Goal: Task Accomplishment & Management: Complete application form

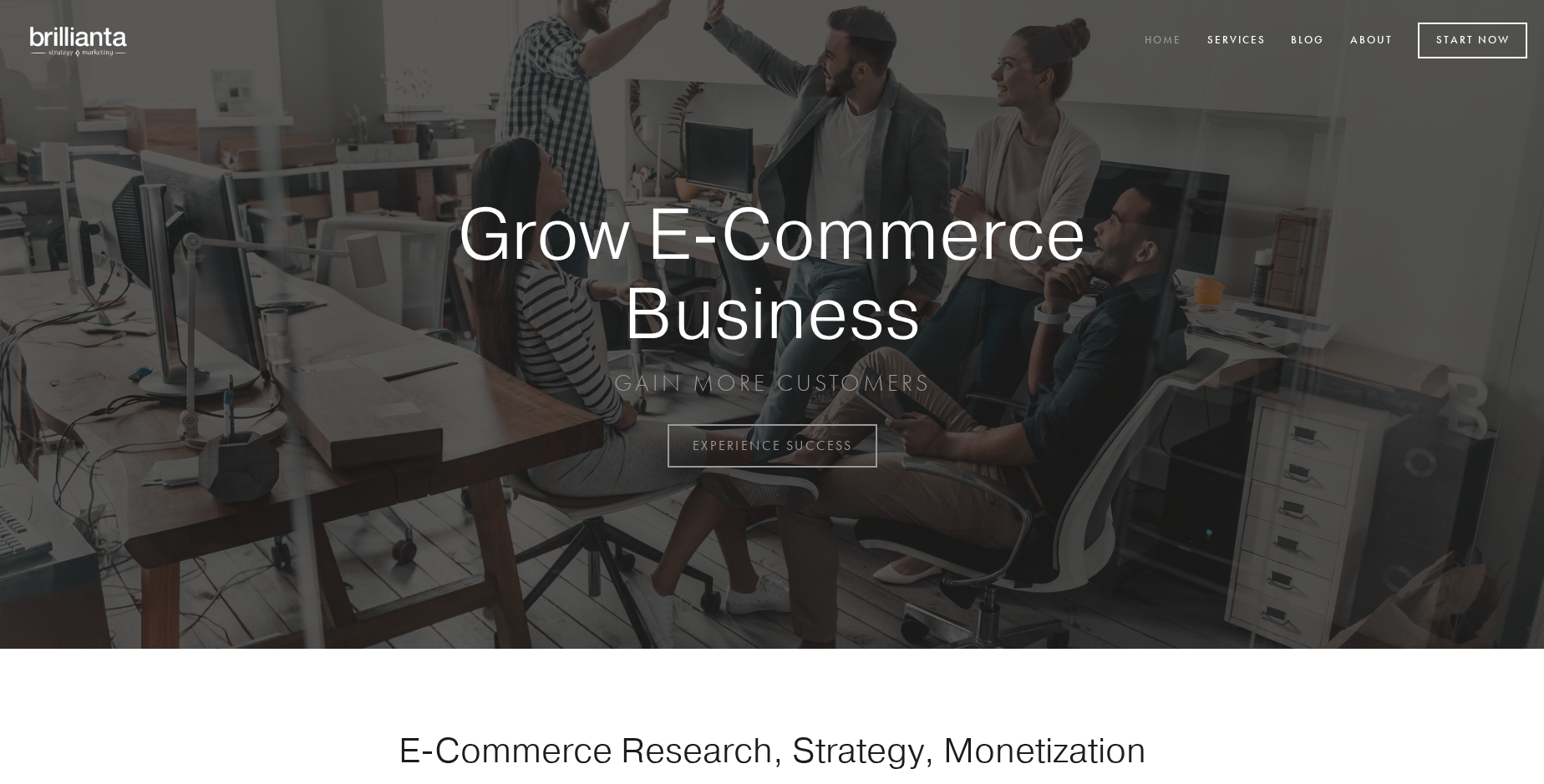
scroll to position [4378, 0]
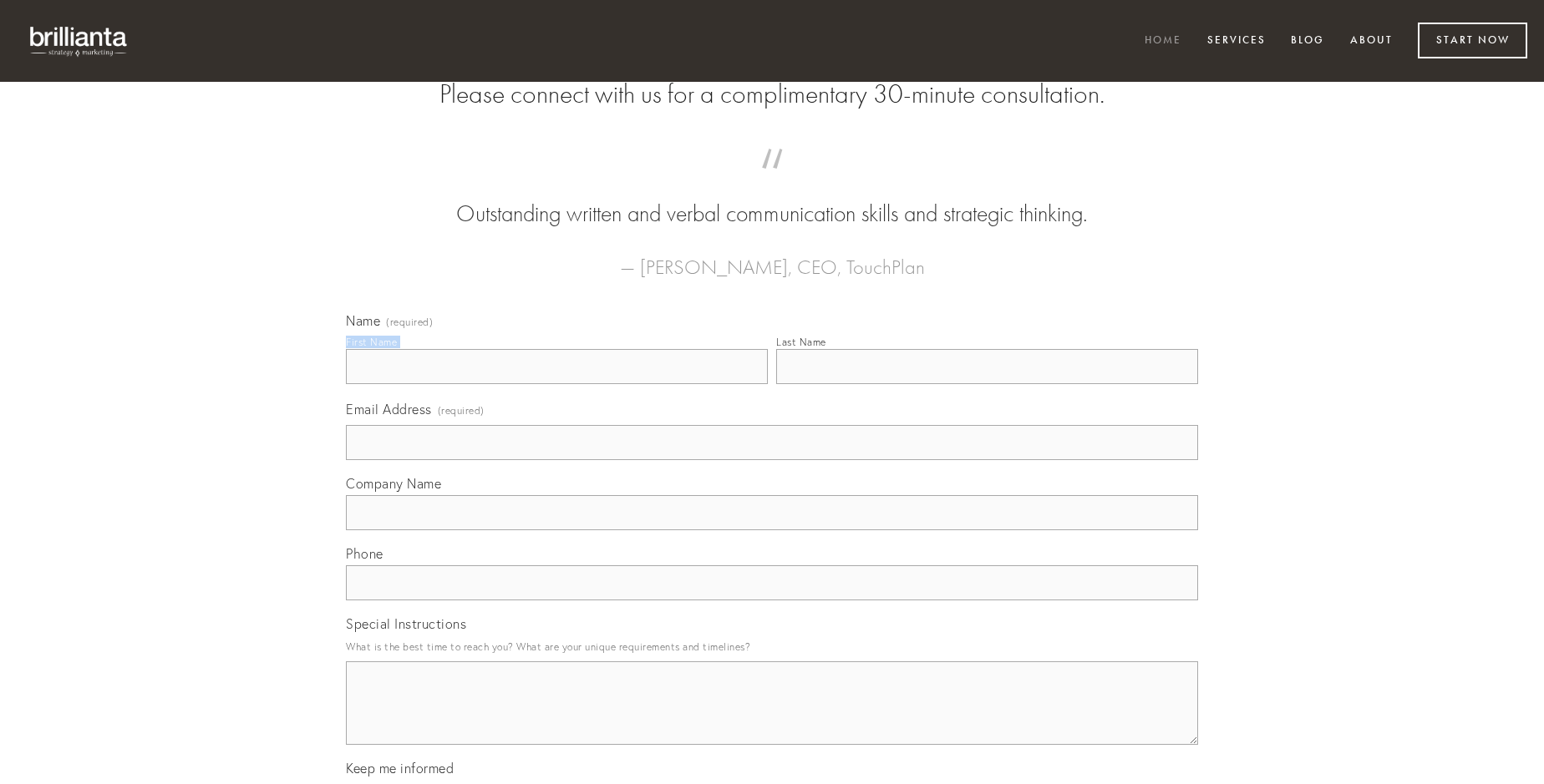
type input "[PERSON_NAME]"
click at [987, 384] on input "Last Name" at bounding box center [987, 366] width 422 height 35
type input "[PERSON_NAME]"
click at [772, 460] on input "Email Address (required)" at bounding box center [772, 442] width 852 height 35
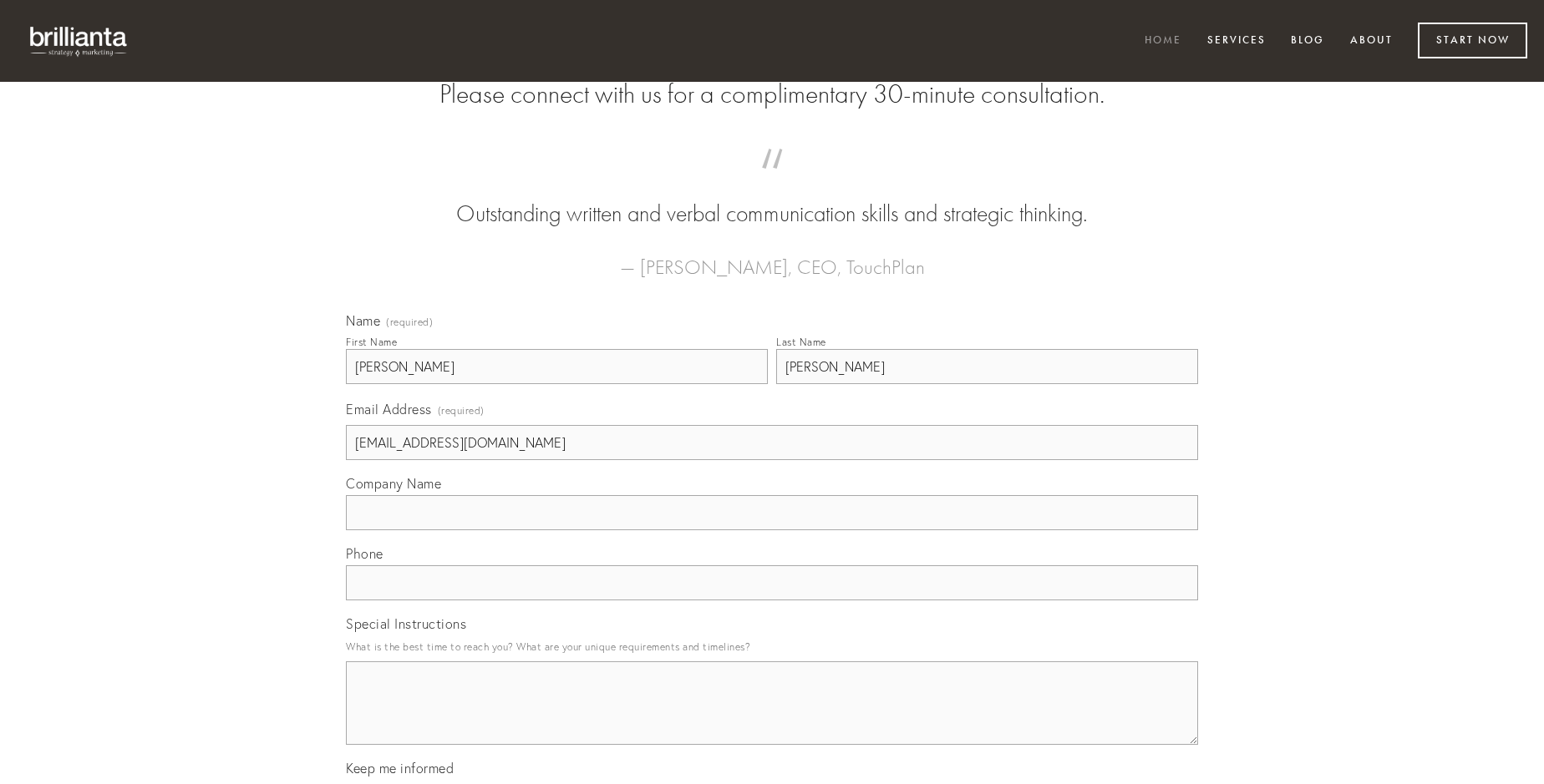
type input "[EMAIL_ADDRESS][DOMAIN_NAME]"
click at [772, 530] on input "Company Name" at bounding box center [772, 512] width 852 height 35
type input "desparatus"
click at [772, 600] on input "text" at bounding box center [772, 582] width 852 height 35
click at [772, 718] on textarea "Special Instructions" at bounding box center [772, 703] width 852 height 84
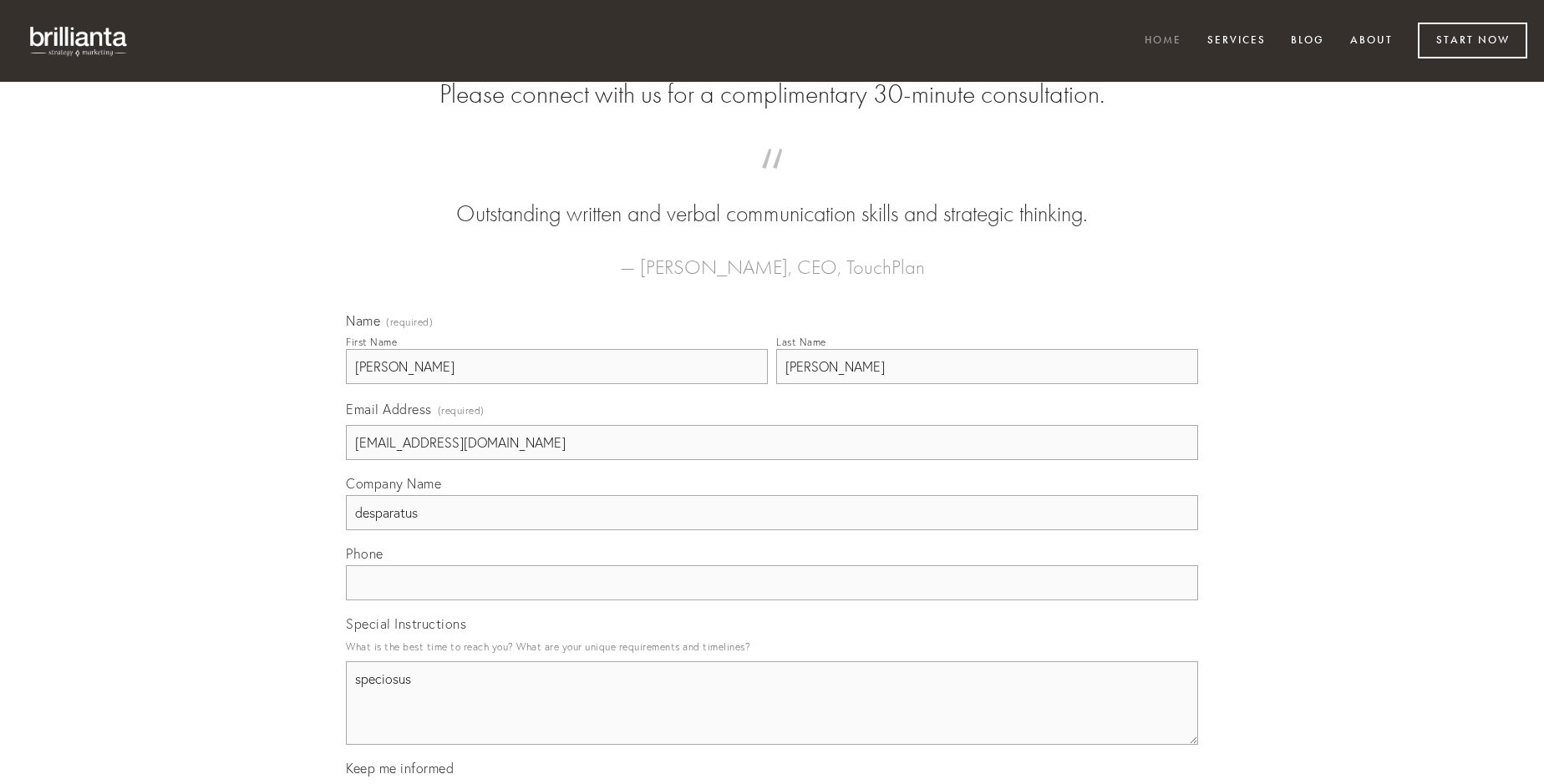
type textarea "speciosus"
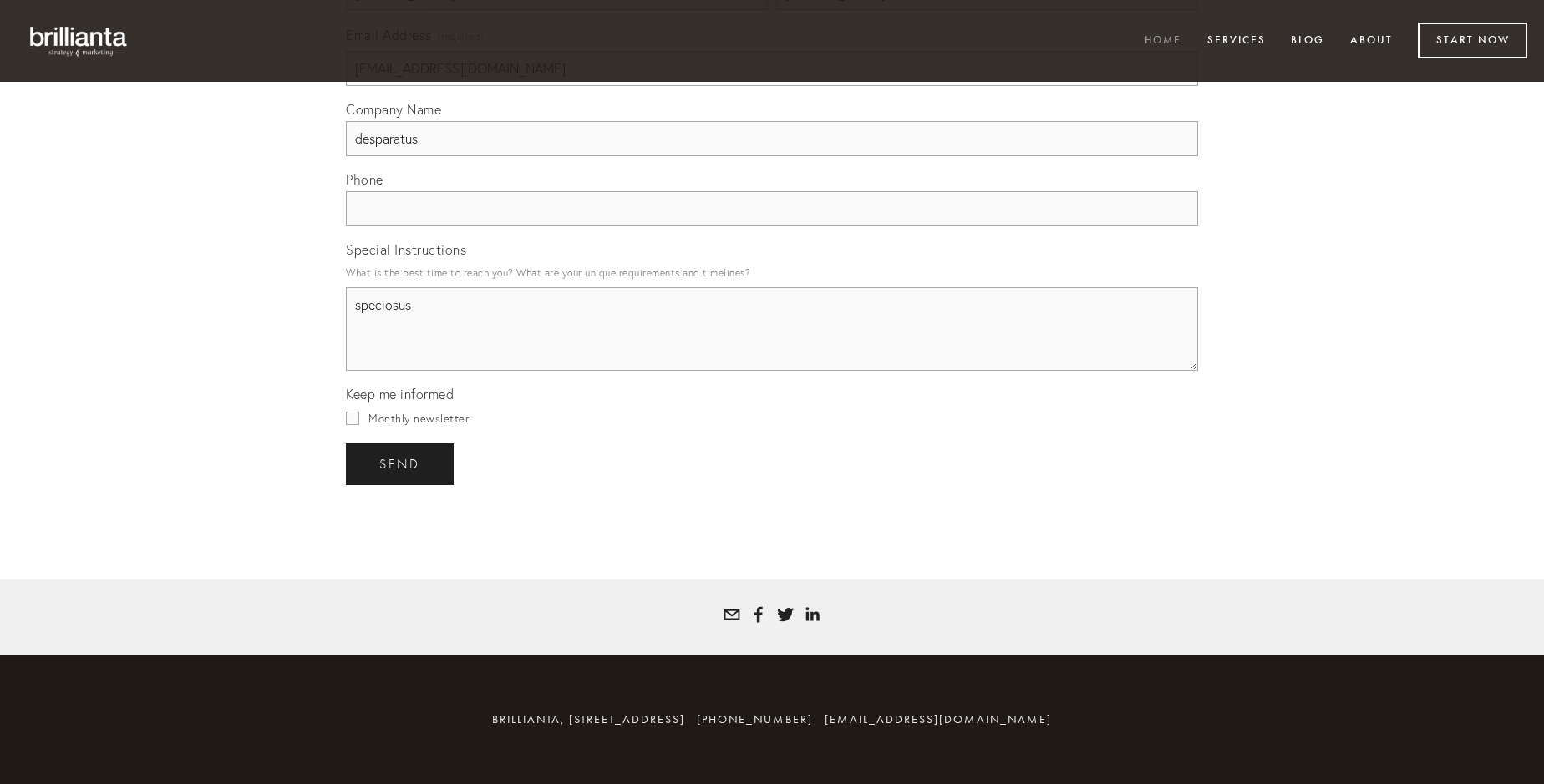
click at [401, 464] on span "send" at bounding box center [400, 464] width 41 height 15
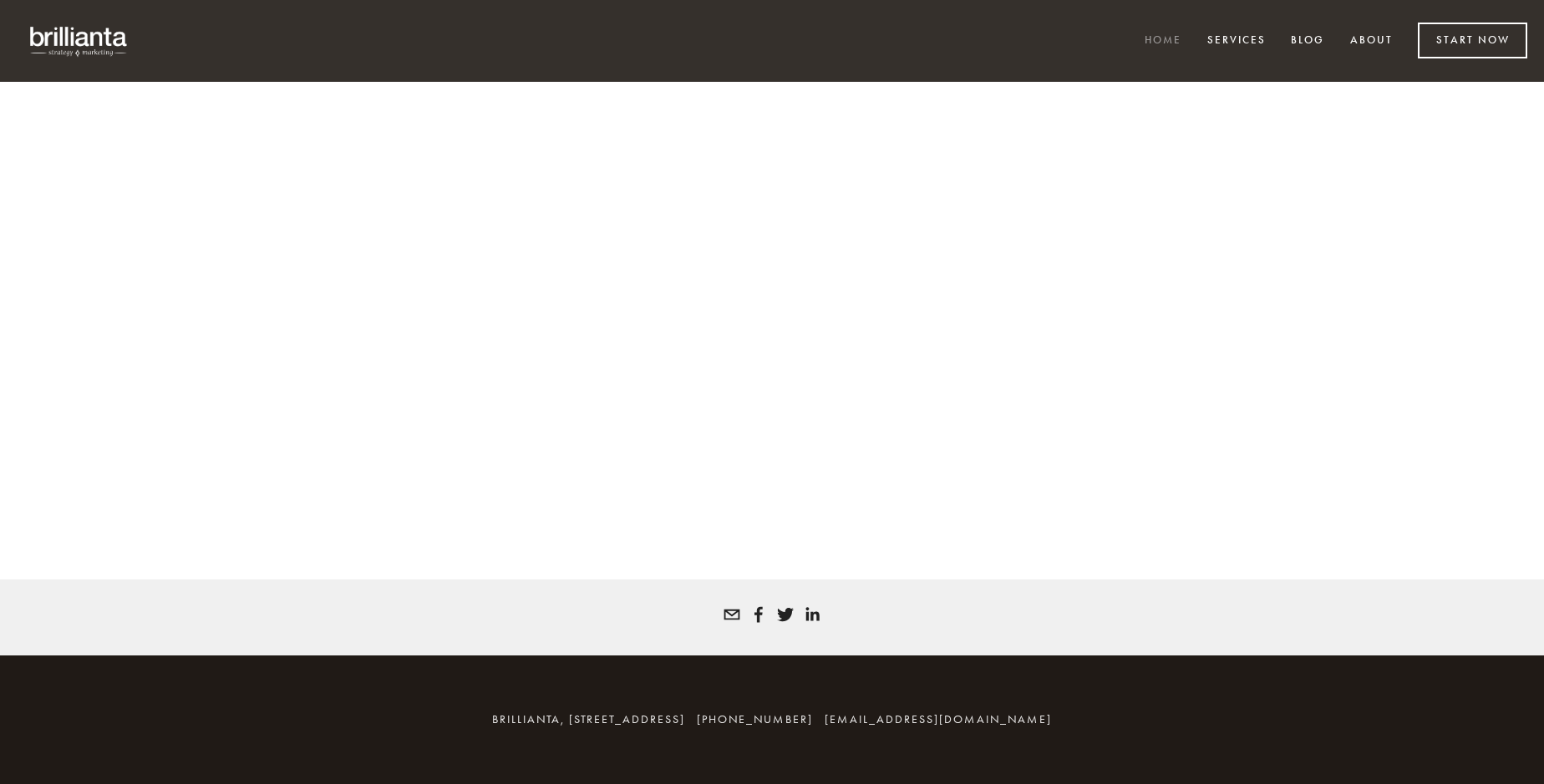
scroll to position [4354, 0]
